Goal: Task Accomplishment & Management: Use online tool/utility

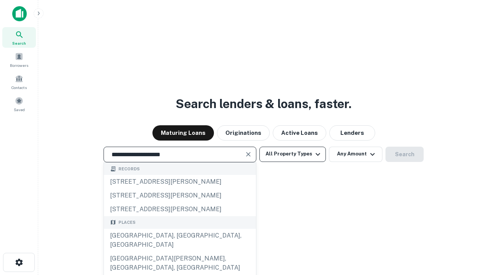
click at [179, 252] on div "[GEOGRAPHIC_DATA], [GEOGRAPHIC_DATA], [GEOGRAPHIC_DATA]" at bounding box center [180, 240] width 152 height 23
type input "**********"
click at [292, 154] on button "All Property Types" at bounding box center [292, 154] width 66 height 15
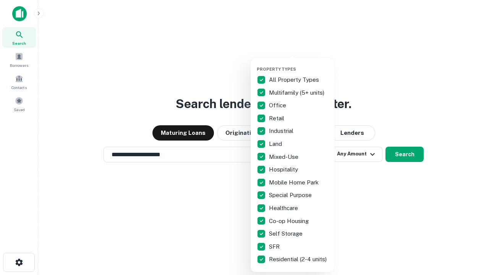
click at [299, 64] on button "button" at bounding box center [299, 64] width 84 height 0
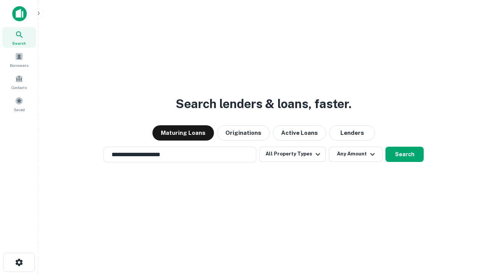
scroll to position [5, 92]
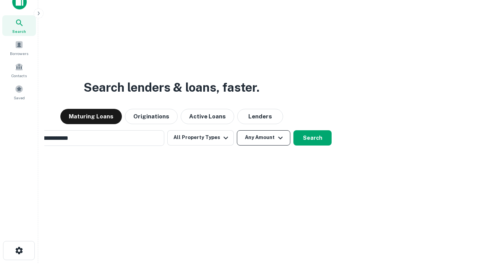
click at [237, 130] on button "Any Amount" at bounding box center [263, 137] width 53 height 15
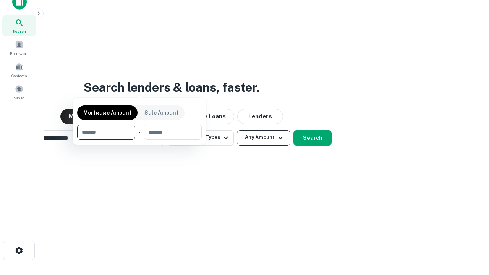
scroll to position [12, 0]
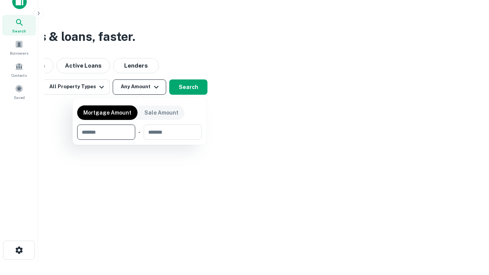
type input "*******"
click at [139, 140] on button "button" at bounding box center [139, 140] width 124 height 0
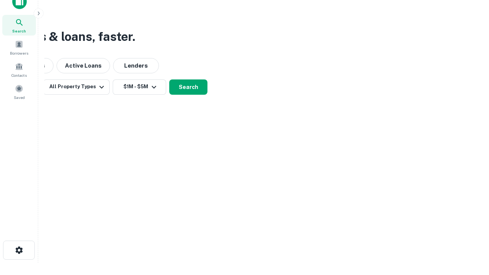
scroll to position [5, 141]
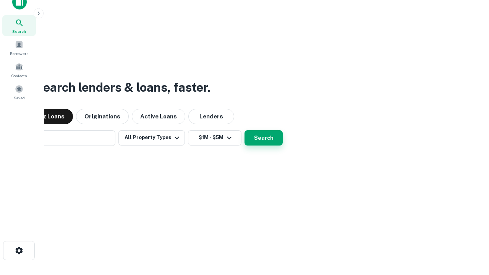
click at [244, 130] on button "Search" at bounding box center [263, 137] width 38 height 15
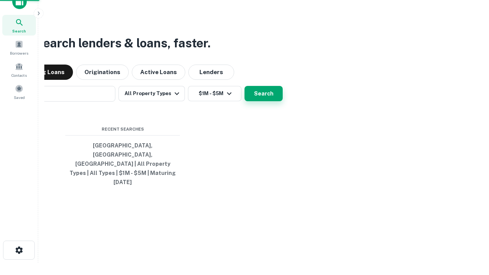
scroll to position [20, 216]
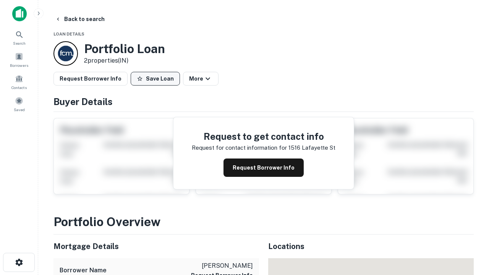
click at [155, 79] on button "Save Loan" at bounding box center [155, 79] width 49 height 14
